Goal: Task Accomplishment & Management: Manage account settings

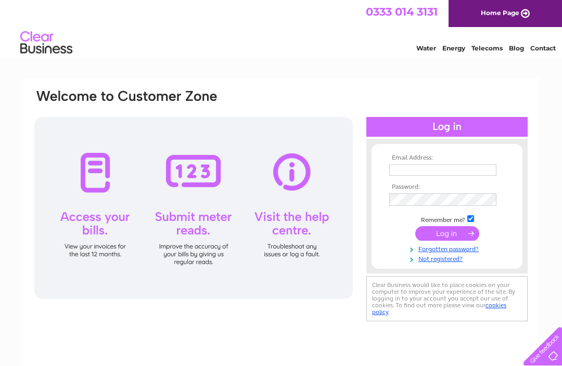
click at [405, 172] on input "text" at bounding box center [442, 169] width 107 height 11
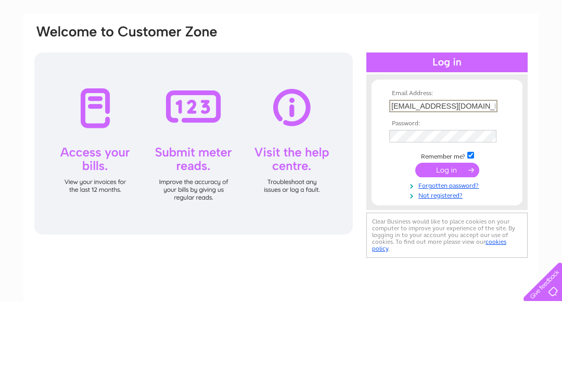
type input "susanlister@hotmail.co.uk"
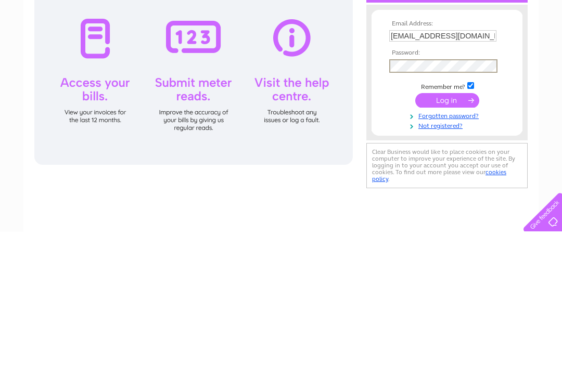
click at [442, 227] on input "submit" at bounding box center [447, 234] width 64 height 15
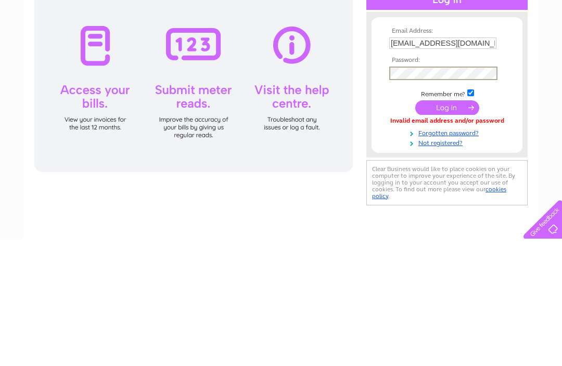
click at [445, 227] on input "submit" at bounding box center [447, 234] width 64 height 15
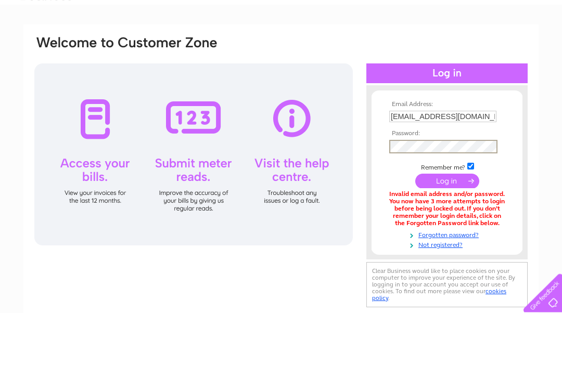
click at [447, 227] on input "submit" at bounding box center [447, 234] width 64 height 15
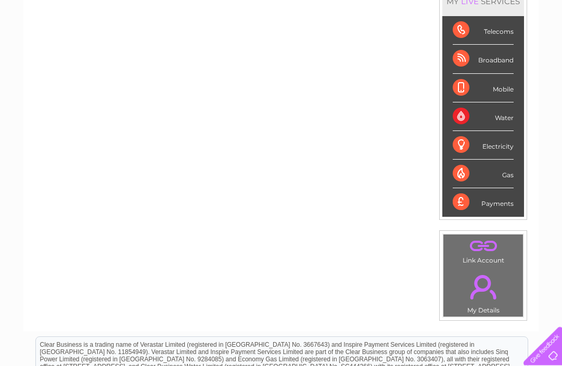
scroll to position [157, 0]
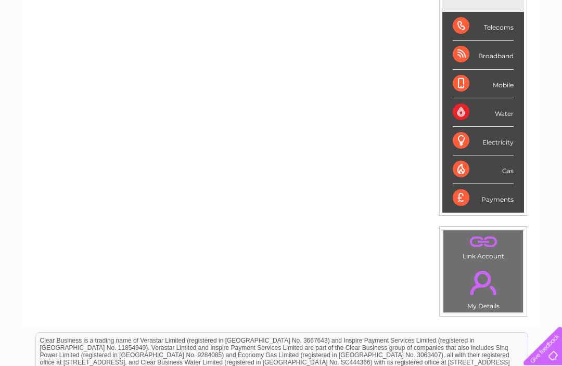
click at [477, 140] on div "Electricity" at bounding box center [482, 141] width 61 height 29
click at [471, 144] on div "Electricity" at bounding box center [482, 141] width 61 height 29
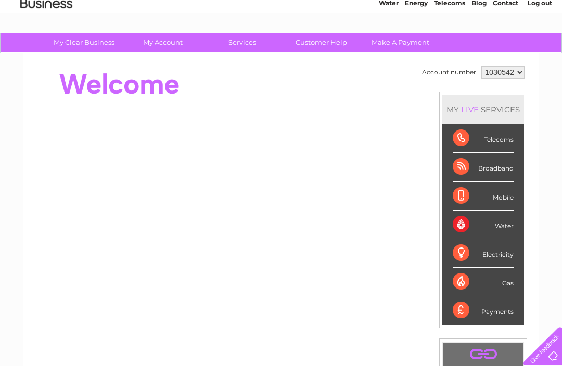
scroll to position [45, 0]
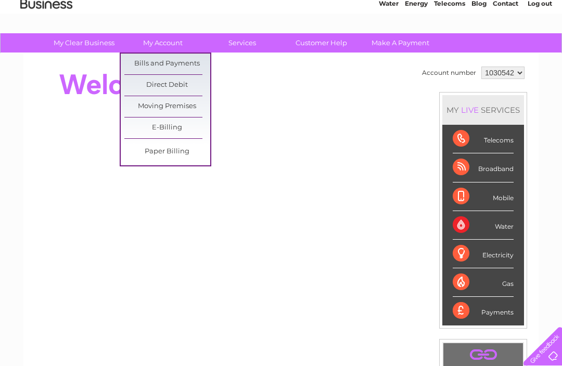
click at [179, 66] on link "Bills and Payments" at bounding box center [167, 64] width 86 height 21
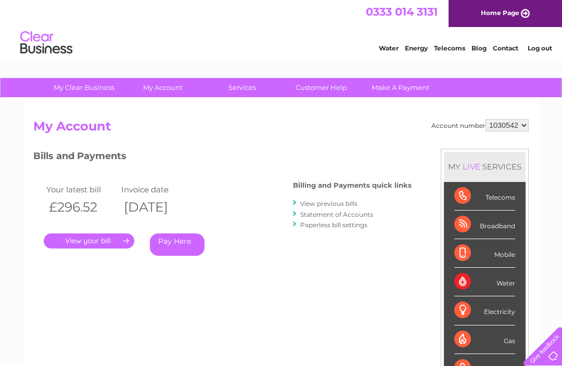
click at [108, 237] on link "." at bounding box center [89, 240] width 90 height 15
click at [103, 238] on link "." at bounding box center [89, 240] width 90 height 15
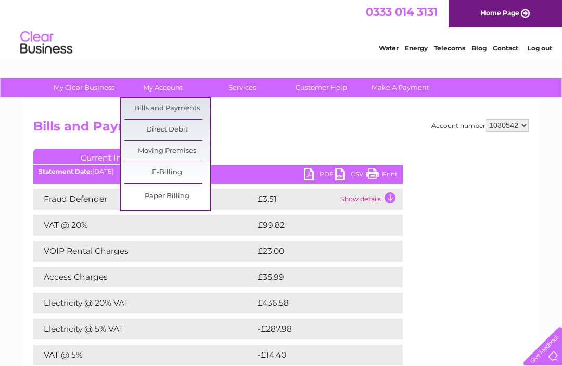
click at [178, 107] on link "Bills and Payments" at bounding box center [167, 108] width 86 height 21
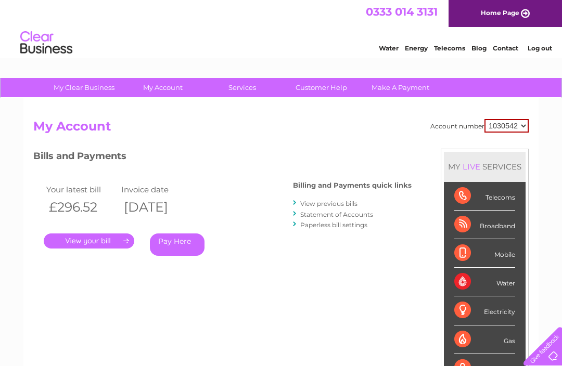
click at [486, 257] on div "Mobile" at bounding box center [484, 253] width 61 height 29
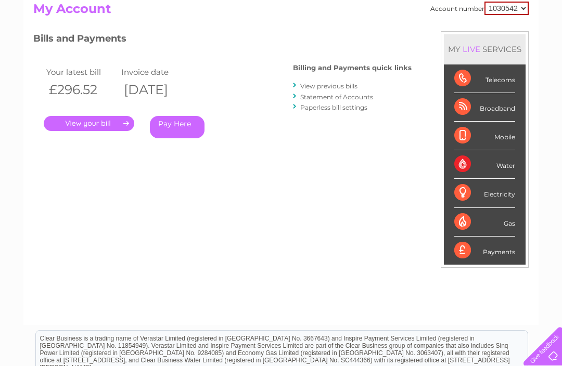
scroll to position [123, 0]
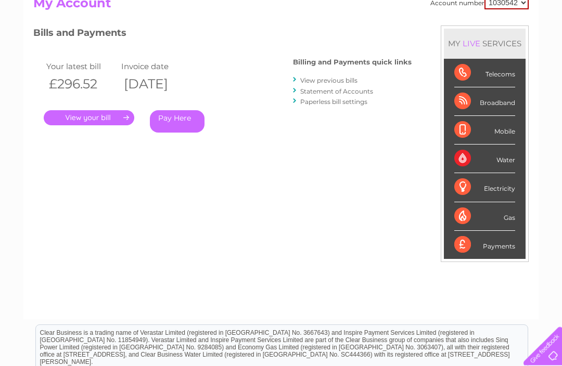
click at [499, 242] on div "Payments" at bounding box center [484, 245] width 61 height 28
click at [496, 245] on div "Payments" at bounding box center [484, 245] width 61 height 28
click at [486, 239] on div "Payments" at bounding box center [484, 245] width 61 height 28
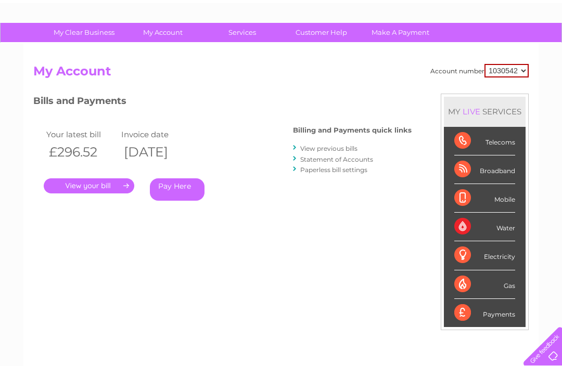
scroll to position [10, 0]
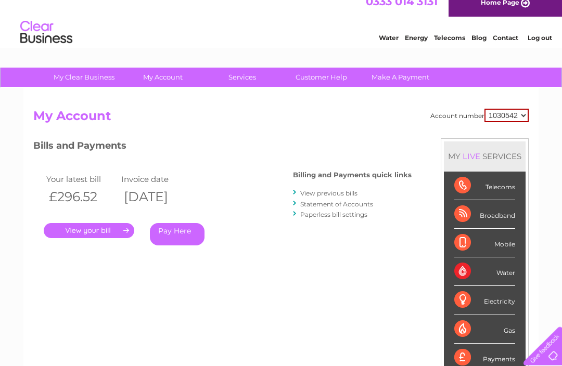
click at [330, 191] on link "View previous bills" at bounding box center [328, 194] width 57 height 8
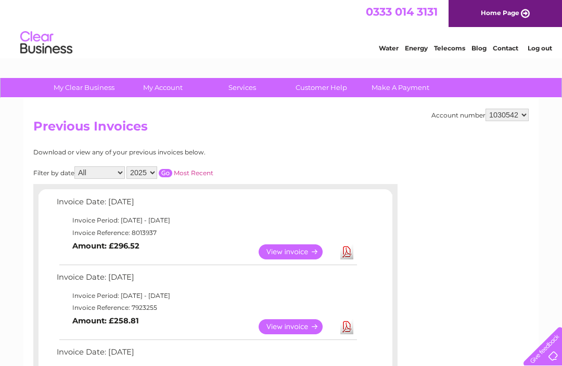
click at [539, 43] on li "Log out" at bounding box center [539, 48] width 31 height 13
click at [544, 47] on link "Log out" at bounding box center [539, 48] width 24 height 8
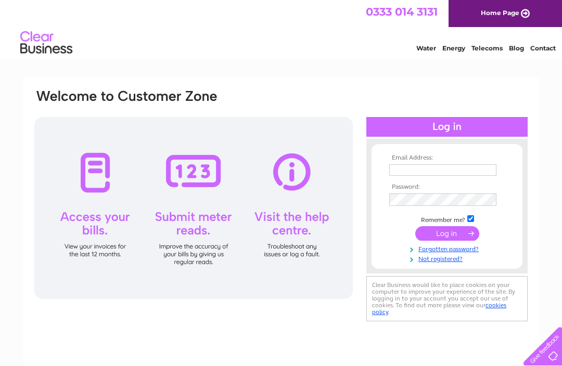
click at [401, 166] on input "text" at bounding box center [442, 169] width 107 height 11
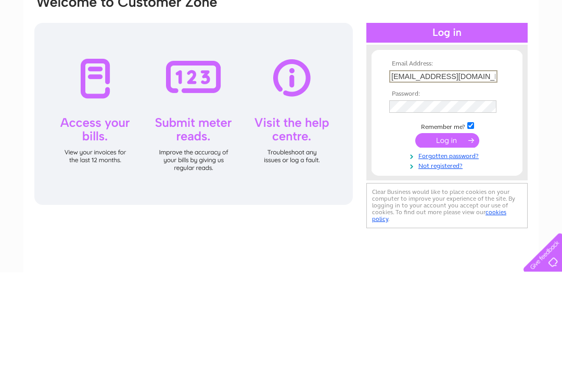
type input "susanlister@hotmail.co.uk"
click at [450, 227] on input "submit" at bounding box center [447, 234] width 64 height 15
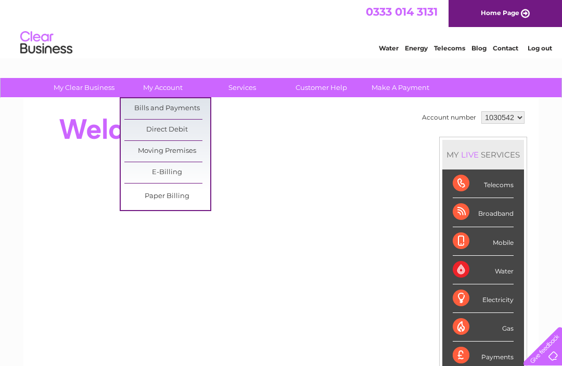
click at [164, 109] on link "Bills and Payments" at bounding box center [167, 108] width 86 height 21
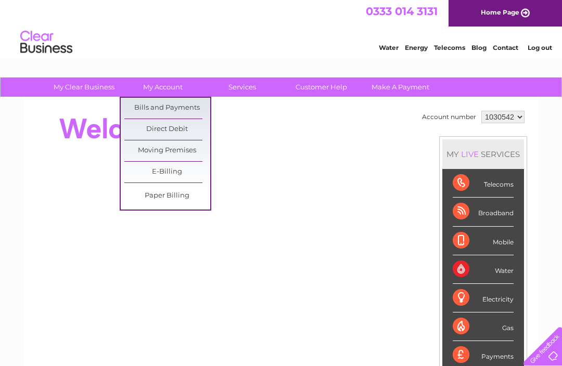
scroll to position [3, 0]
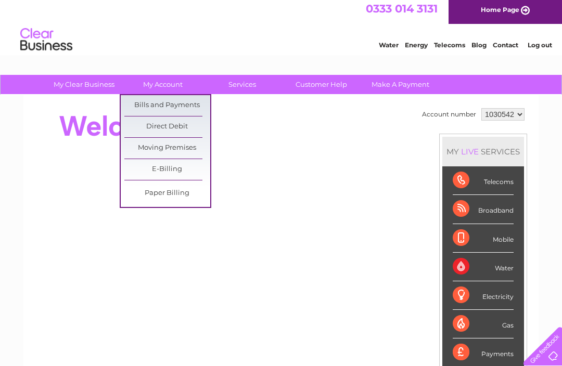
click at [167, 95] on link "Bills and Payments" at bounding box center [167, 105] width 86 height 21
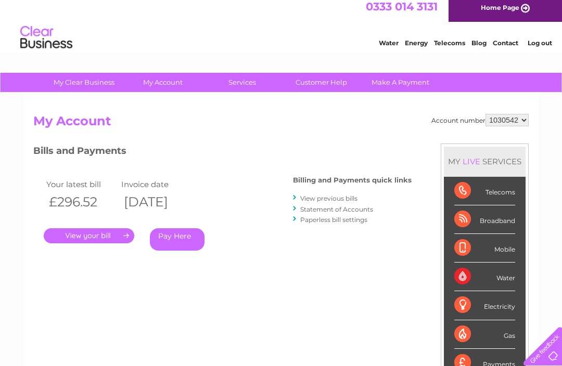
scroll to position [74, 0]
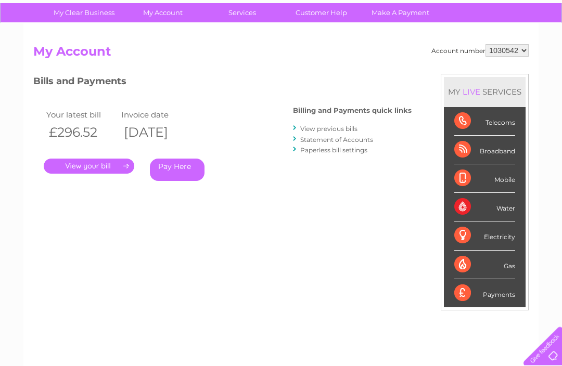
click at [104, 164] on link "." at bounding box center [89, 166] width 90 height 15
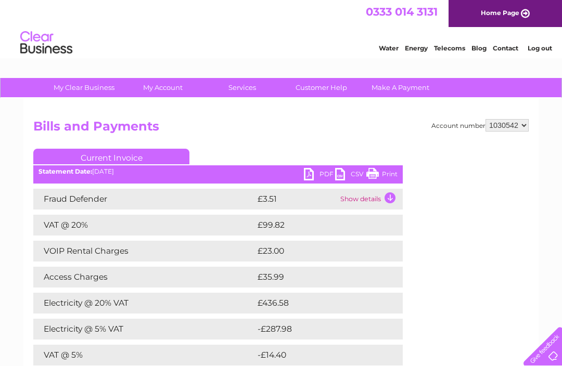
click at [536, 47] on link "Log out" at bounding box center [539, 48] width 24 height 8
